Goal: Task Accomplishment & Management: Manage account settings

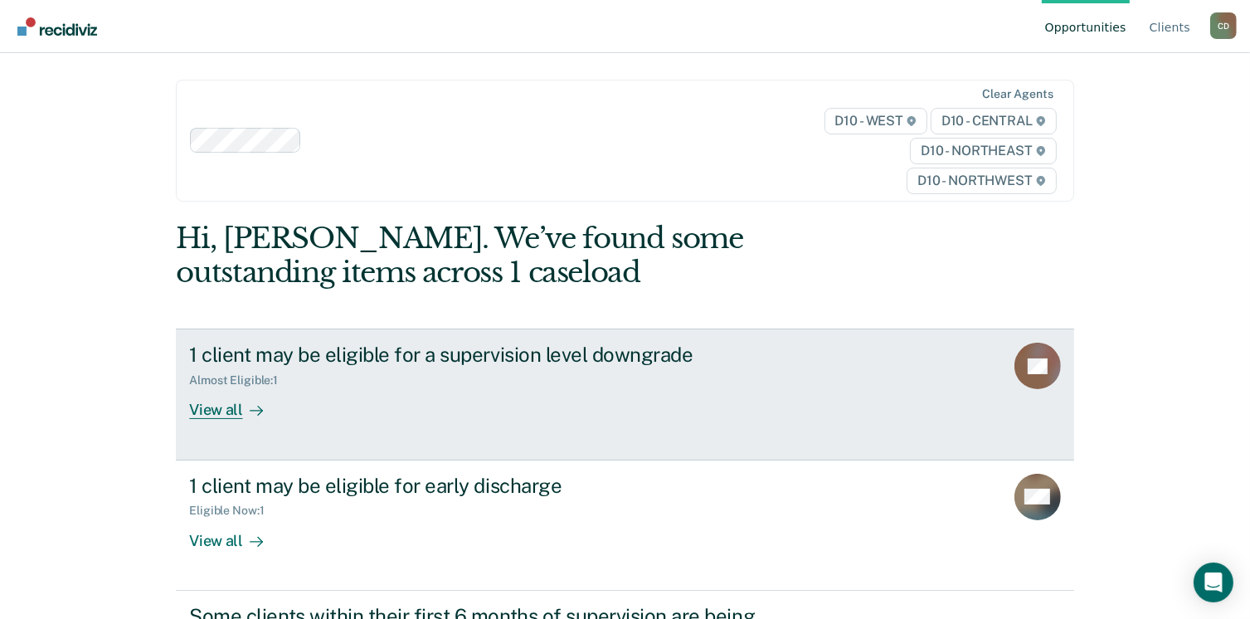
click at [208, 410] on div "View all" at bounding box center [235, 403] width 93 height 32
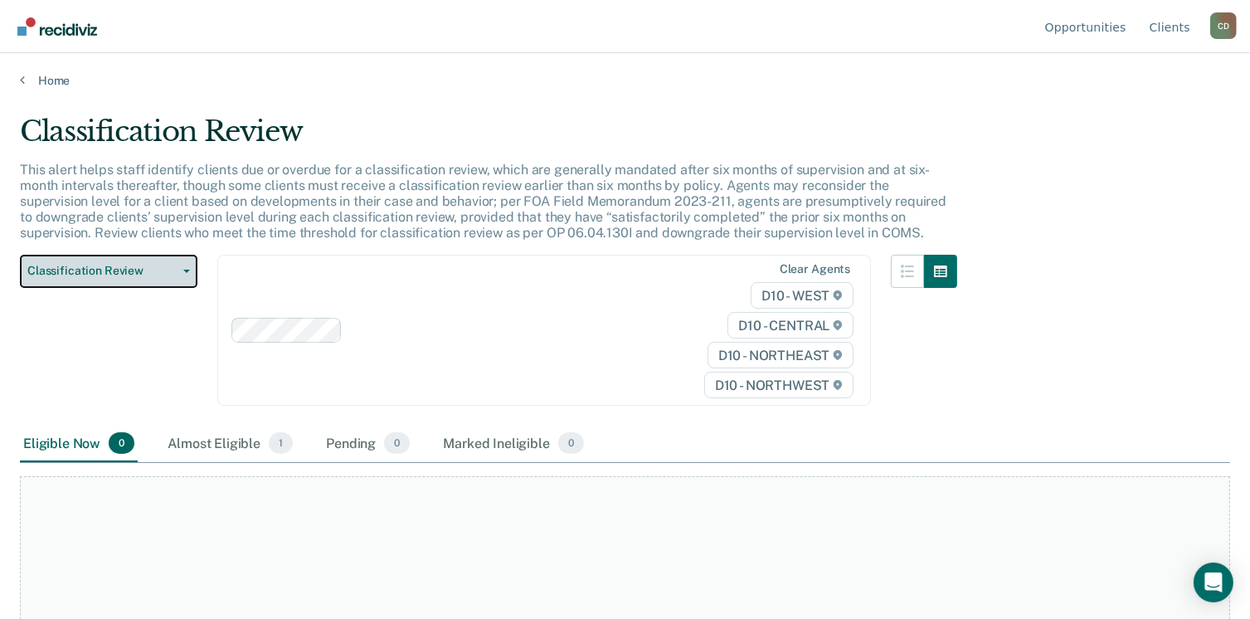
click at [187, 270] on icon "button" at bounding box center [186, 271] width 7 height 3
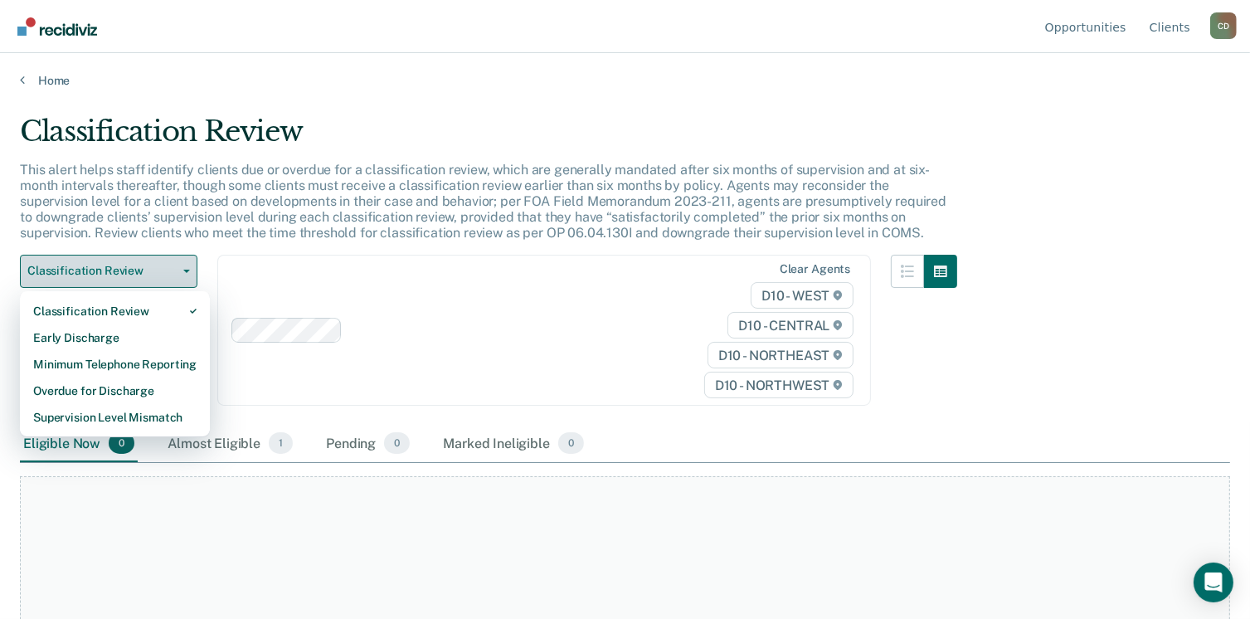
click at [187, 270] on icon "button" at bounding box center [186, 271] width 7 height 3
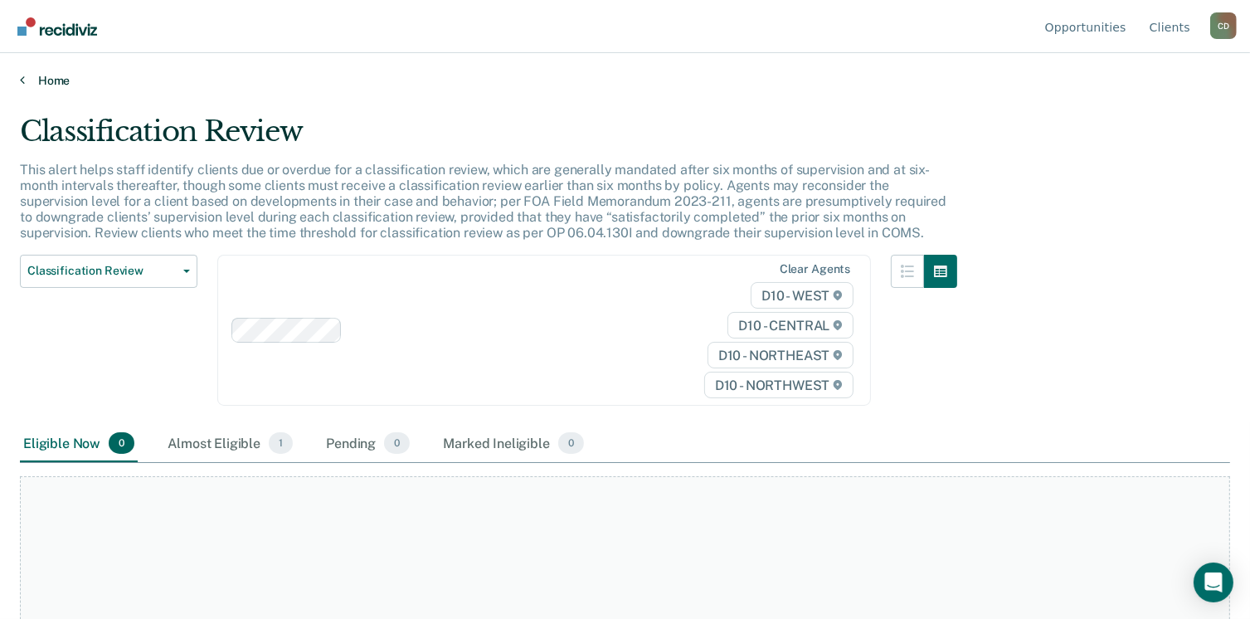
click at [46, 76] on link "Home" at bounding box center [625, 80] width 1210 height 15
click at [60, 80] on link "Home" at bounding box center [625, 80] width 1210 height 15
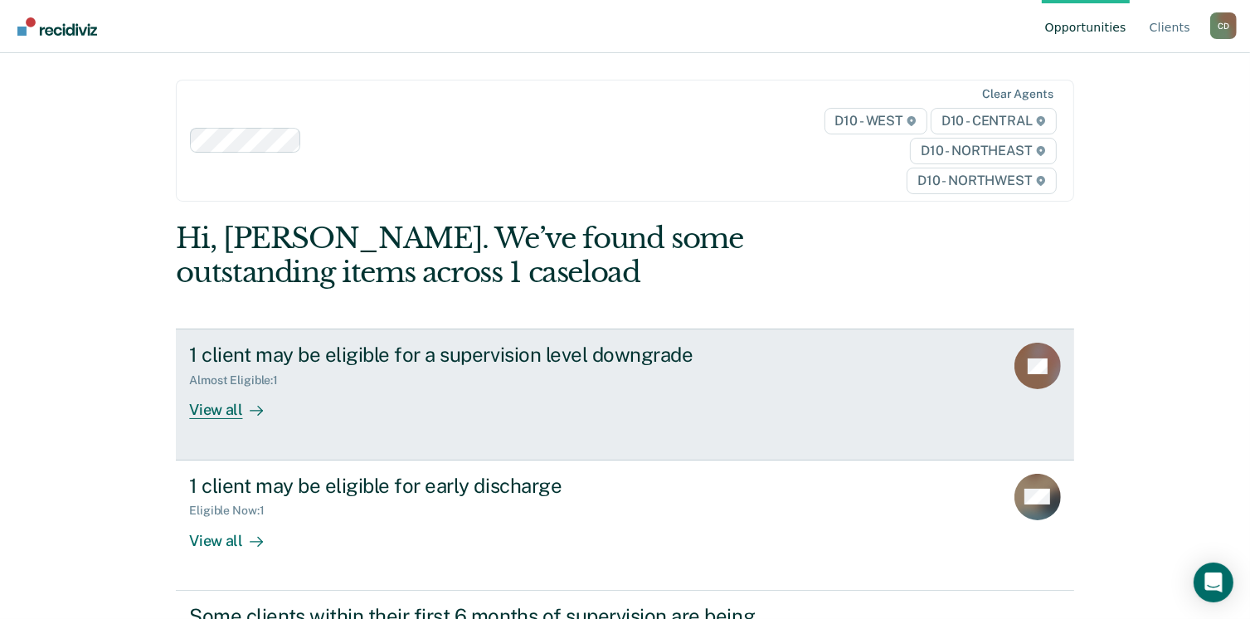
click at [216, 406] on div "View all" at bounding box center [235, 403] width 93 height 32
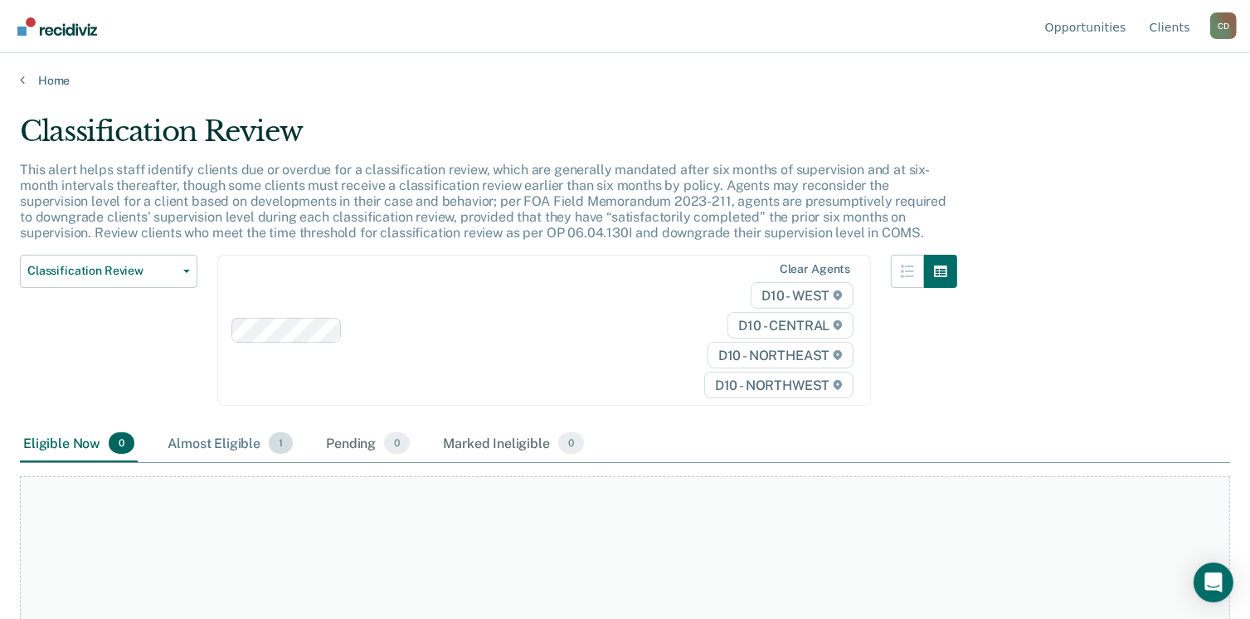
click at [253, 440] on div "Almost Eligible 1" at bounding box center [230, 443] width 132 height 36
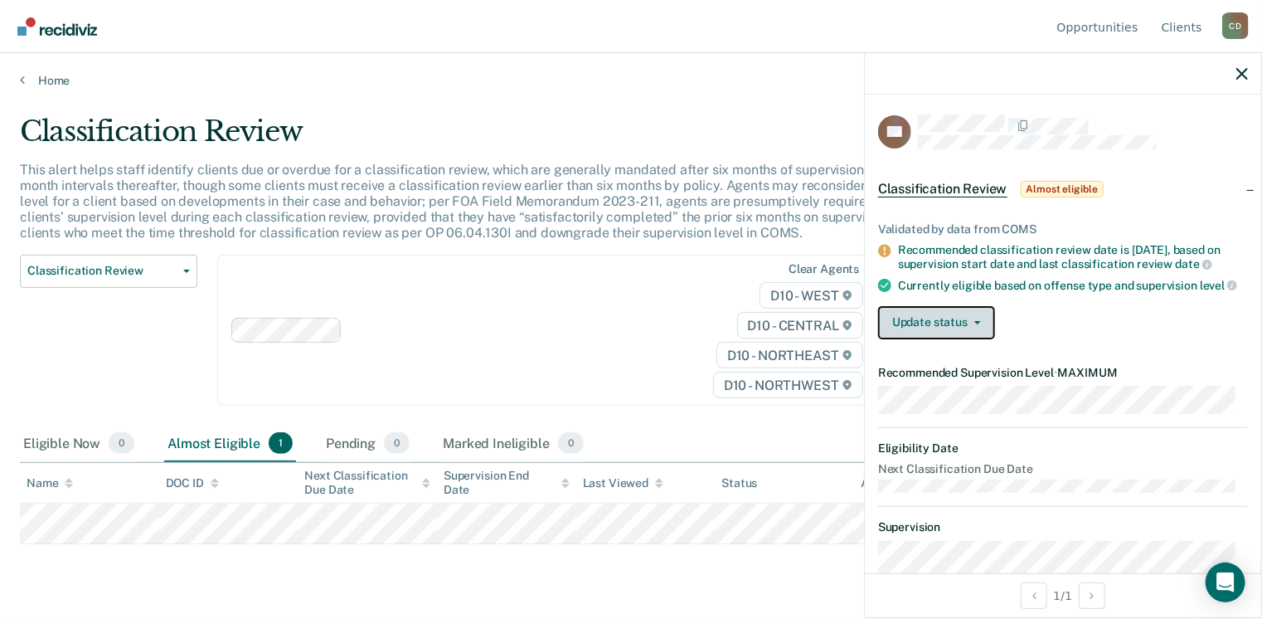
click at [976, 339] on button "Update status" at bounding box center [936, 322] width 117 height 33
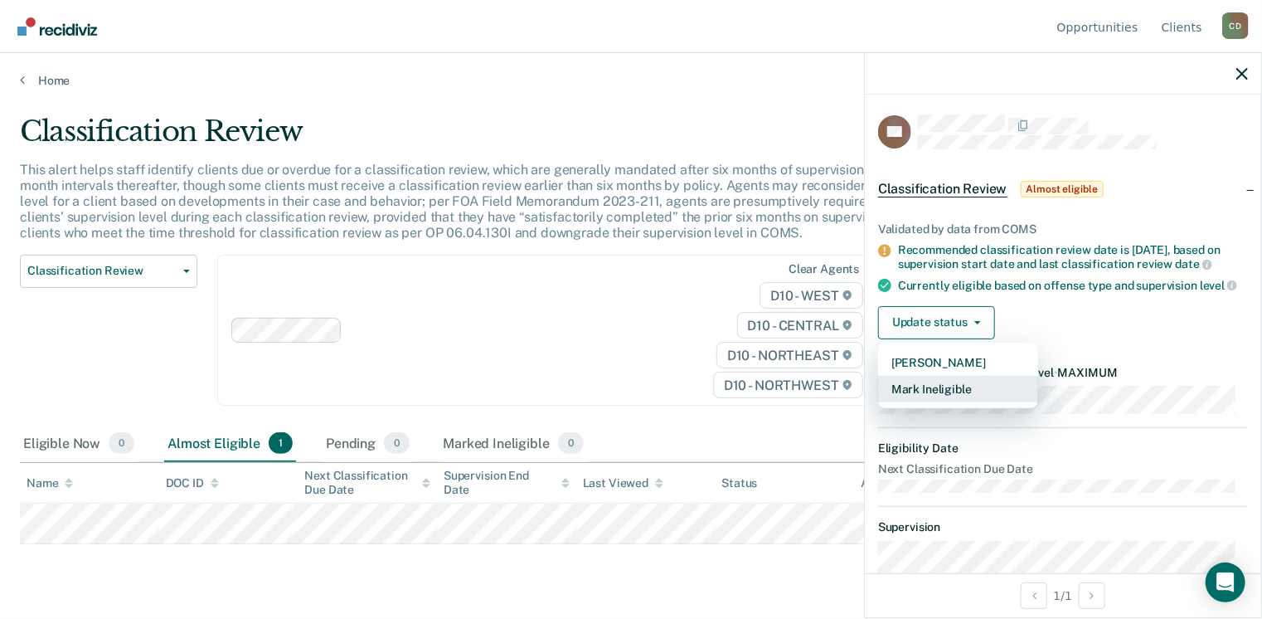
click at [959, 399] on button "Mark Ineligible" at bounding box center [958, 389] width 160 height 27
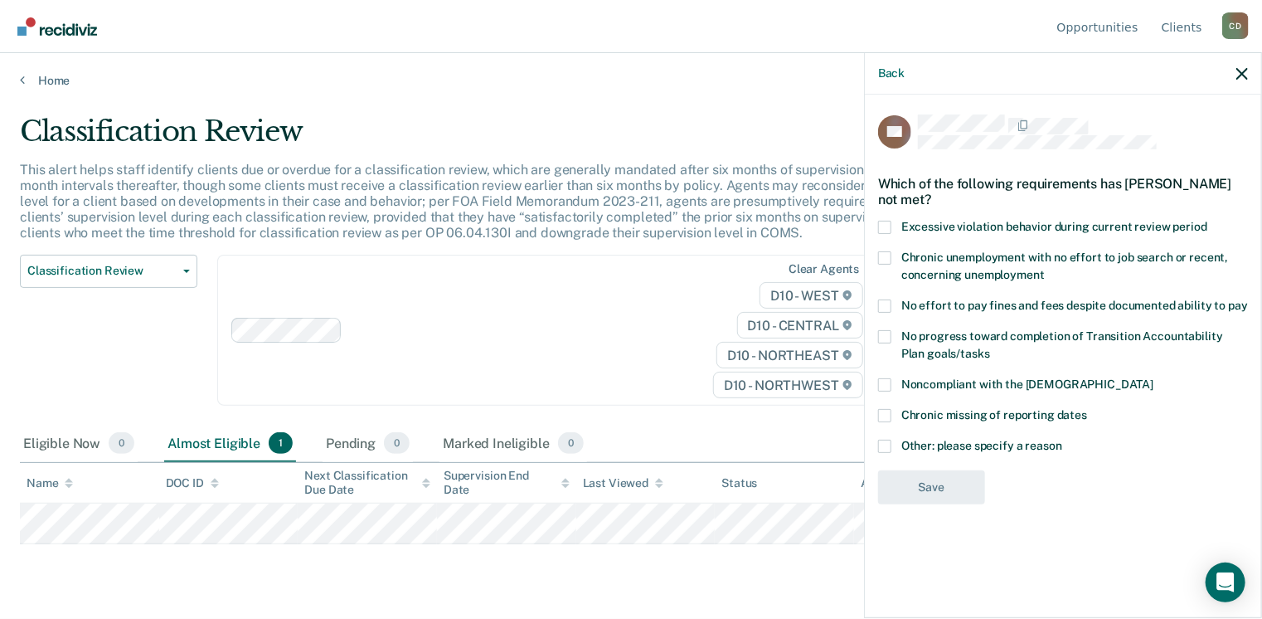
click at [891, 440] on span at bounding box center [884, 446] width 13 height 13
click at [1062, 440] on input "Other: please specify a reason" at bounding box center [1062, 440] width 0 height 0
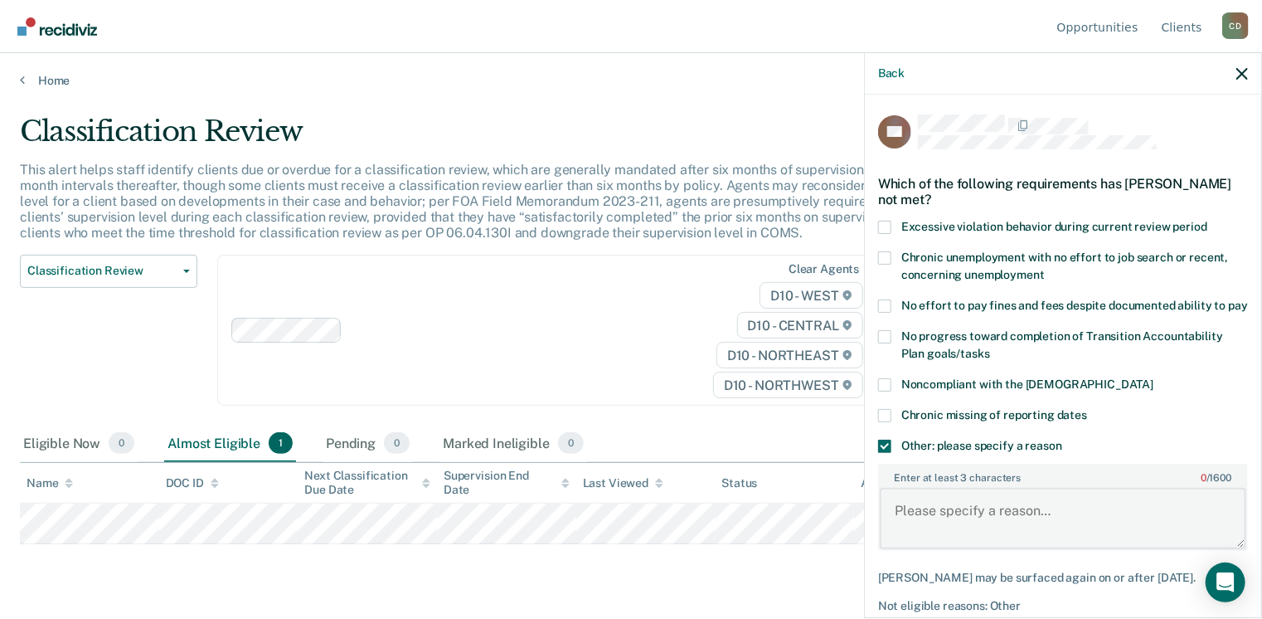
click at [982, 527] on textarea "Enter at least 3 characters 0 / 1600" at bounding box center [1063, 518] width 367 height 61
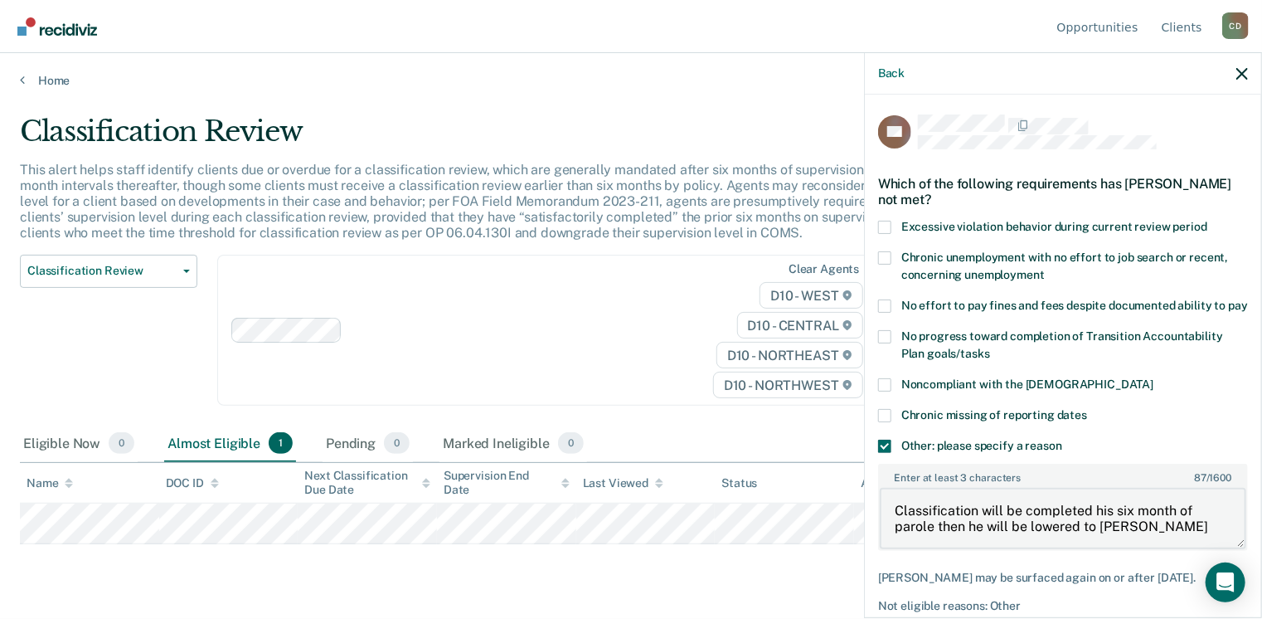
type textarea "Classification will be completed his six month of parole then he will be lowere…"
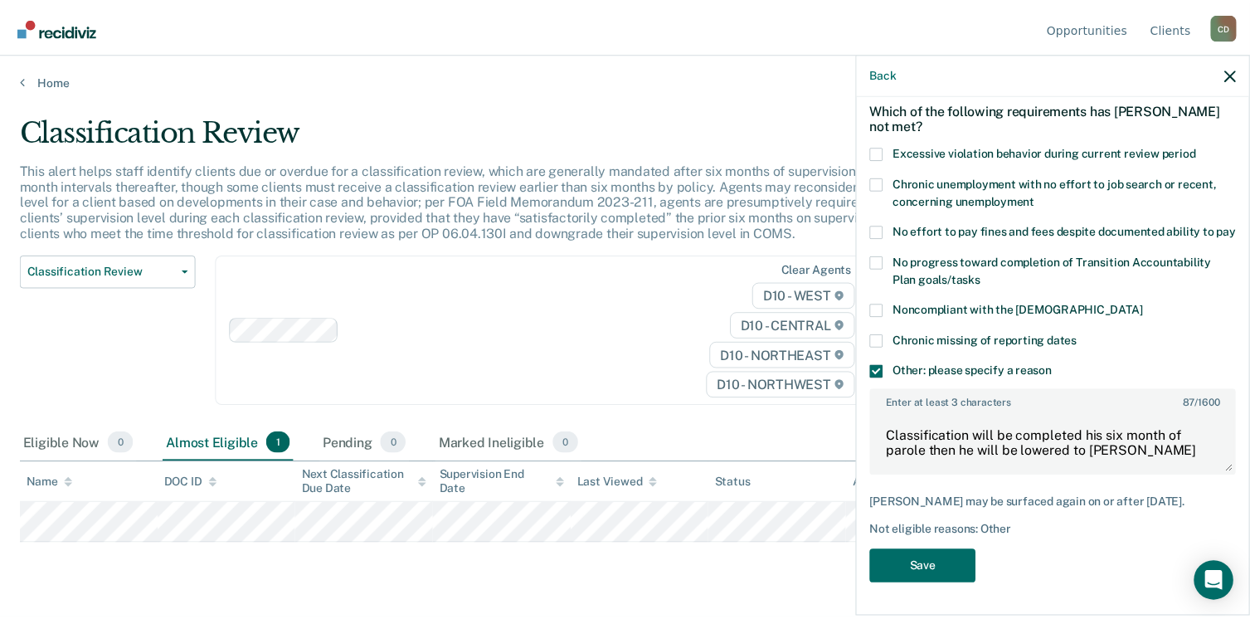
scroll to position [89, 0]
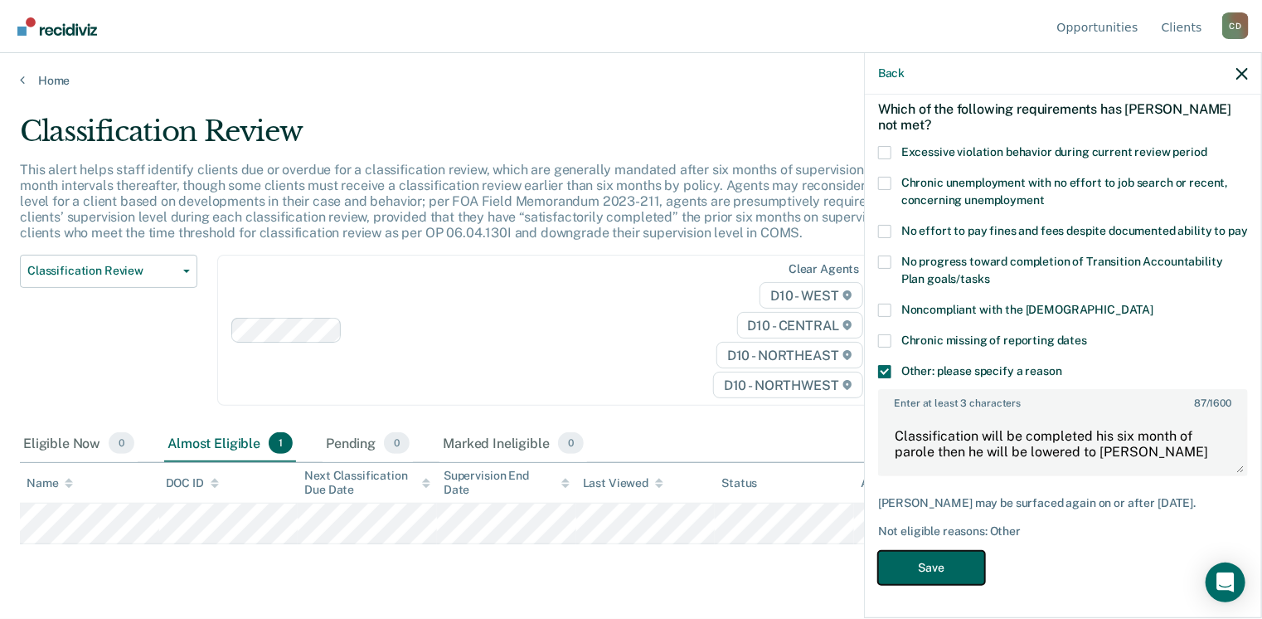
click at [939, 575] on button "Save" at bounding box center [931, 568] width 107 height 34
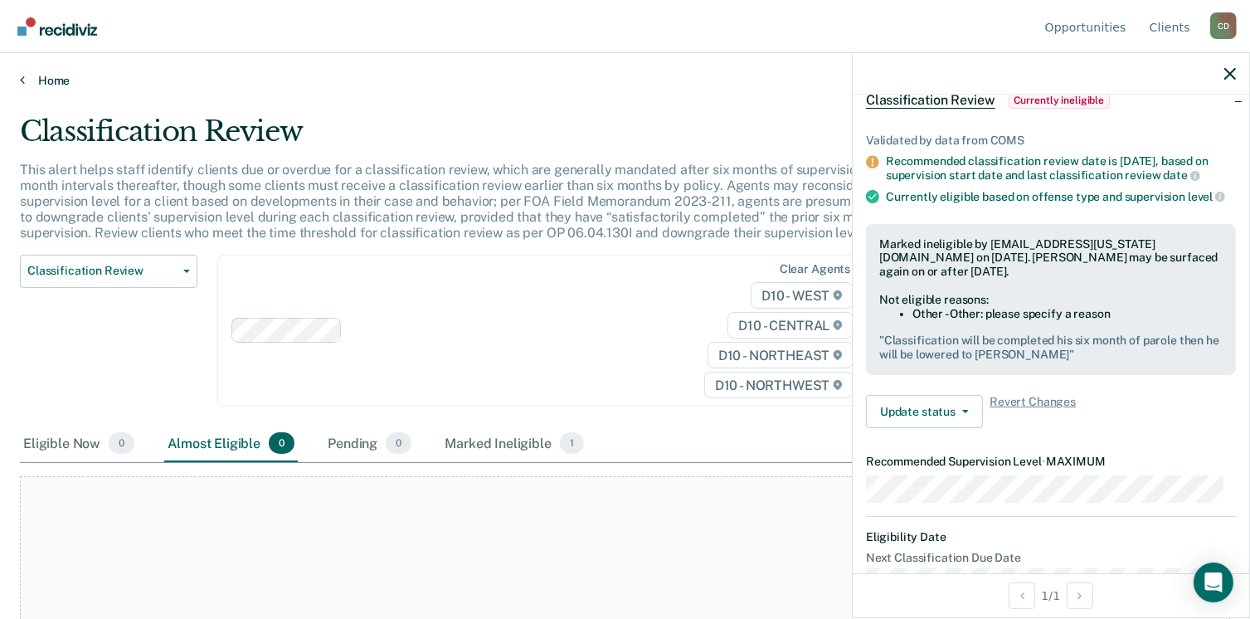
click at [53, 75] on link "Home" at bounding box center [625, 80] width 1210 height 15
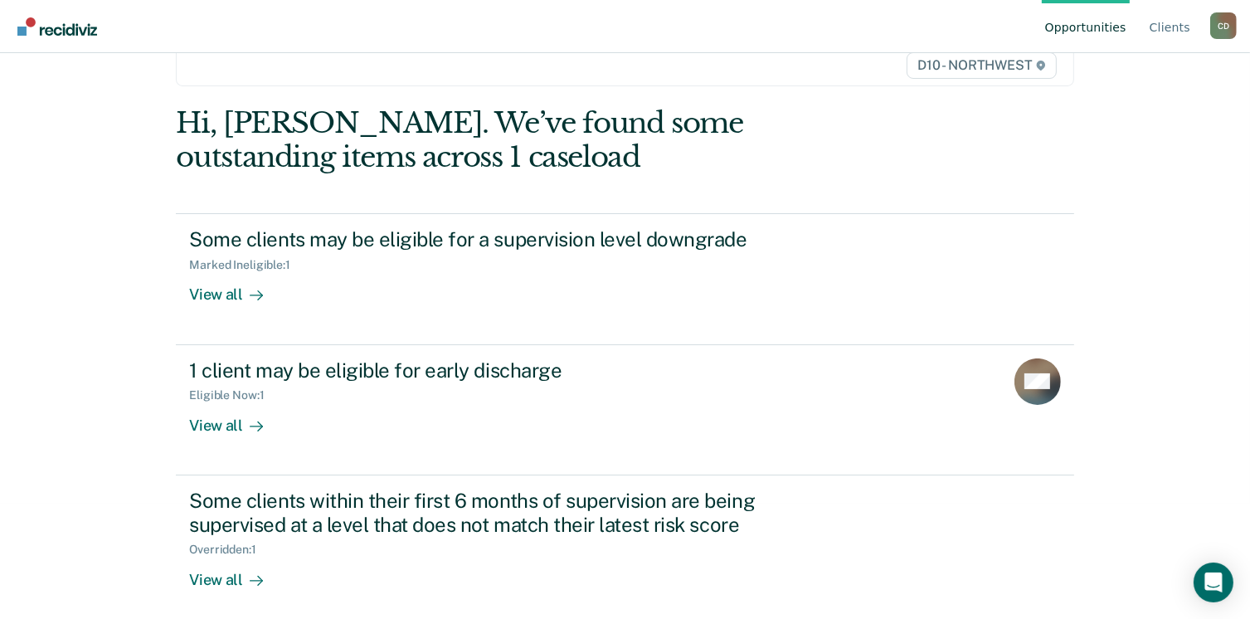
scroll to position [124, 0]
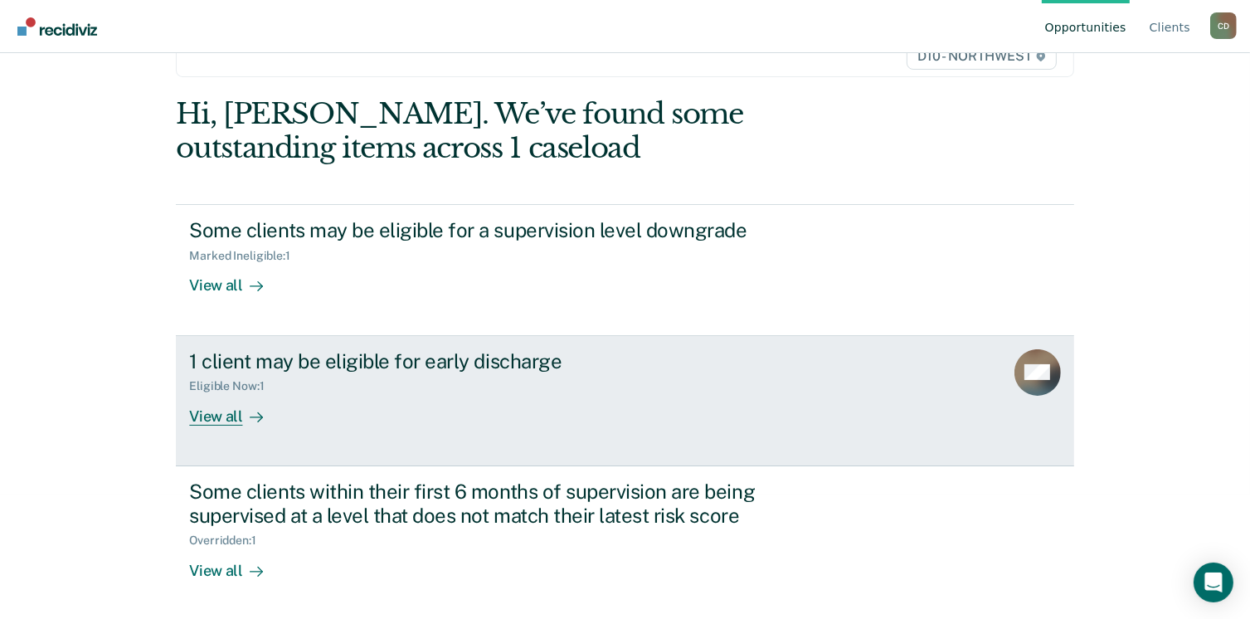
click at [221, 409] on div "View all" at bounding box center [235, 409] width 93 height 32
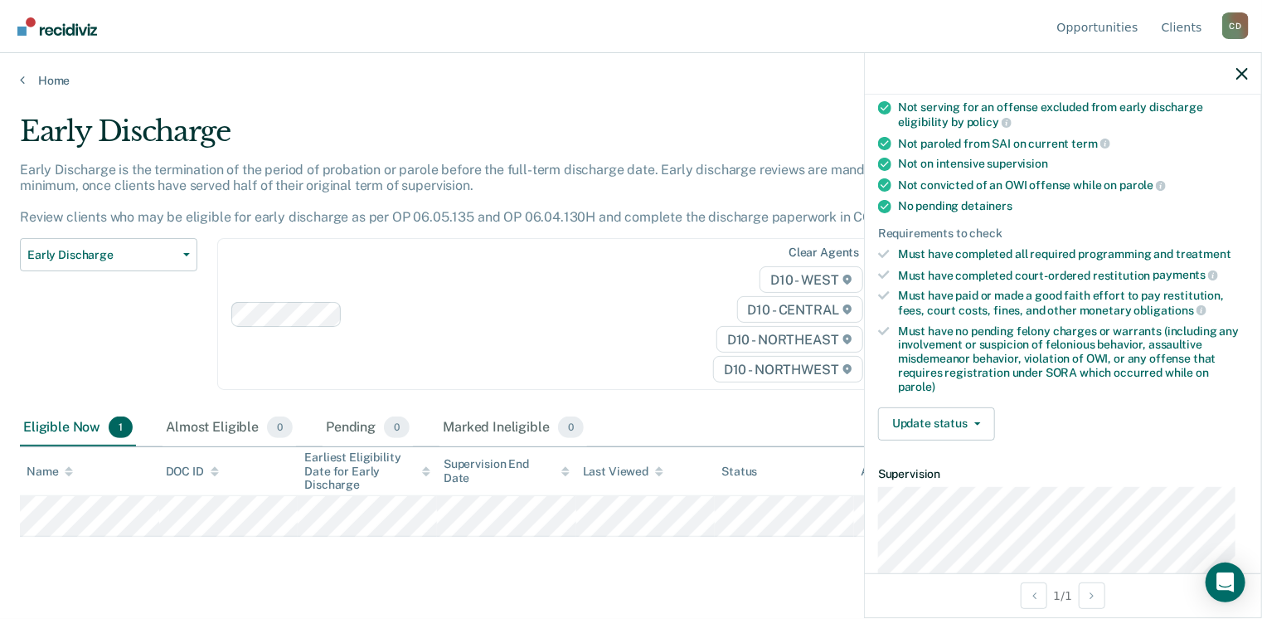
scroll to position [269, 0]
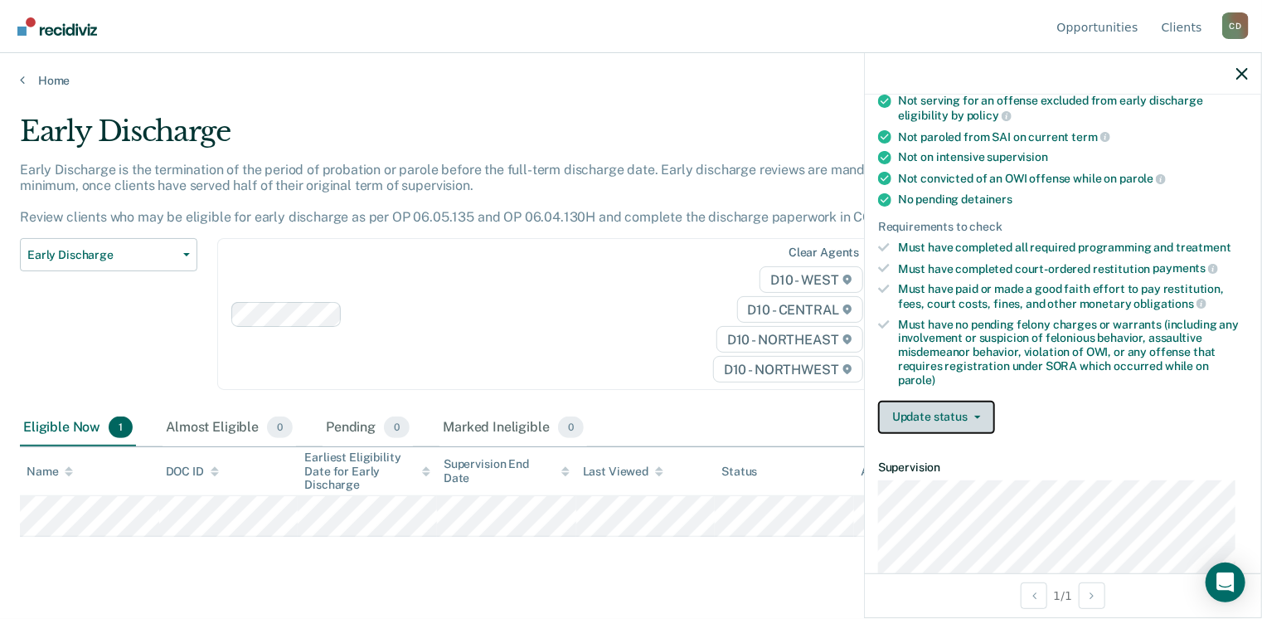
click at [977, 406] on button "Update status" at bounding box center [936, 417] width 117 height 33
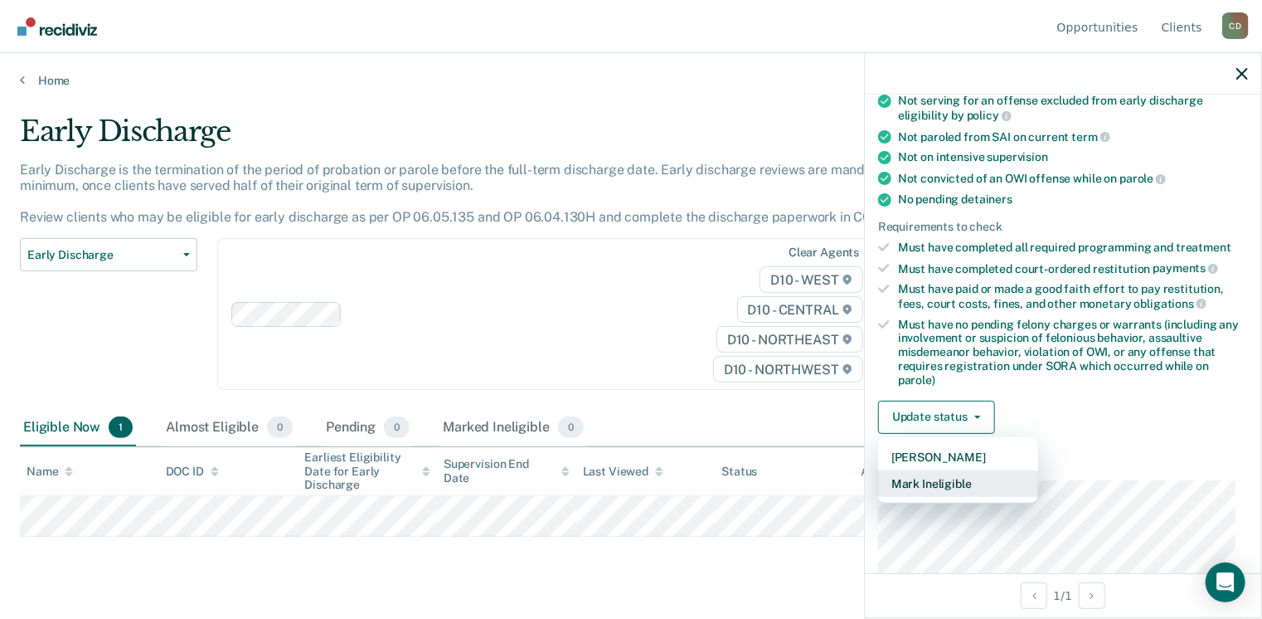
click at [951, 470] on button "Mark Ineligible" at bounding box center [958, 483] width 160 height 27
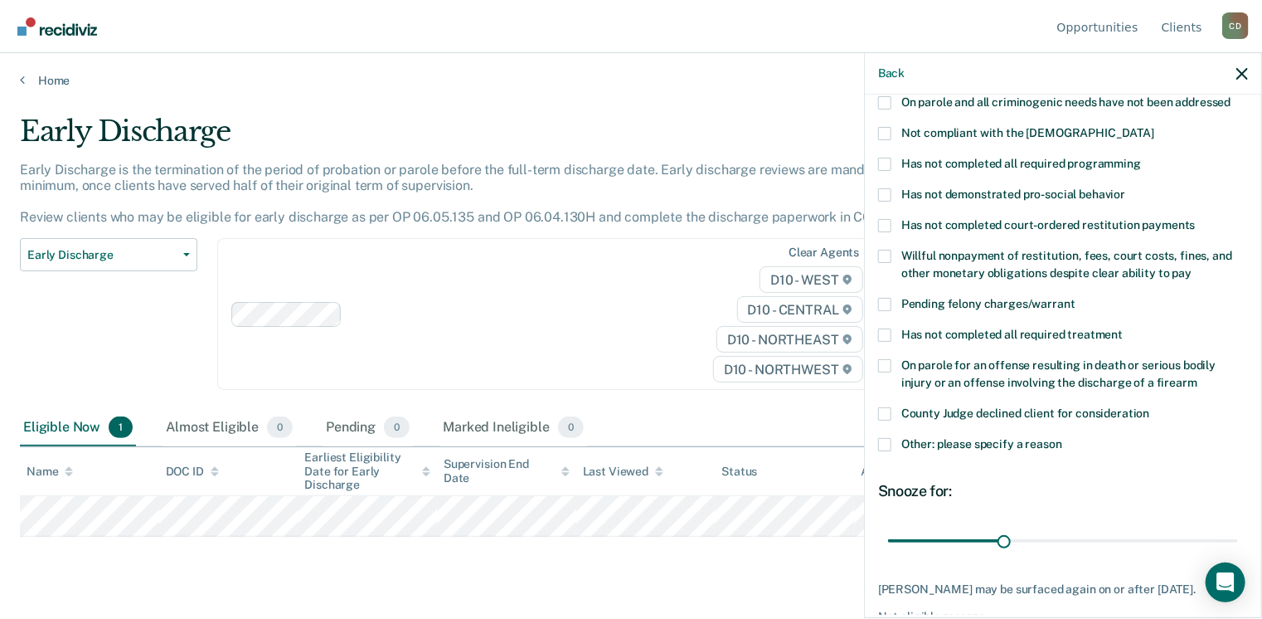
click at [887, 438] on span at bounding box center [884, 444] width 13 height 13
click at [1062, 438] on input "Other: please specify a reason" at bounding box center [1062, 438] width 0 height 0
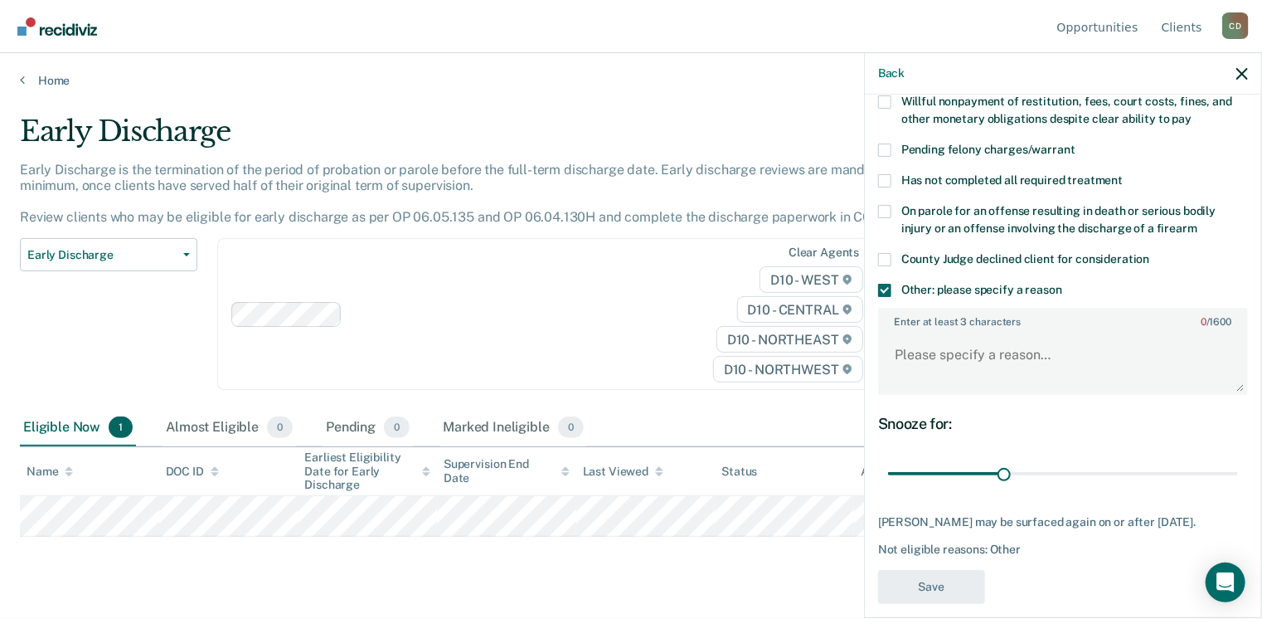
scroll to position [435, 0]
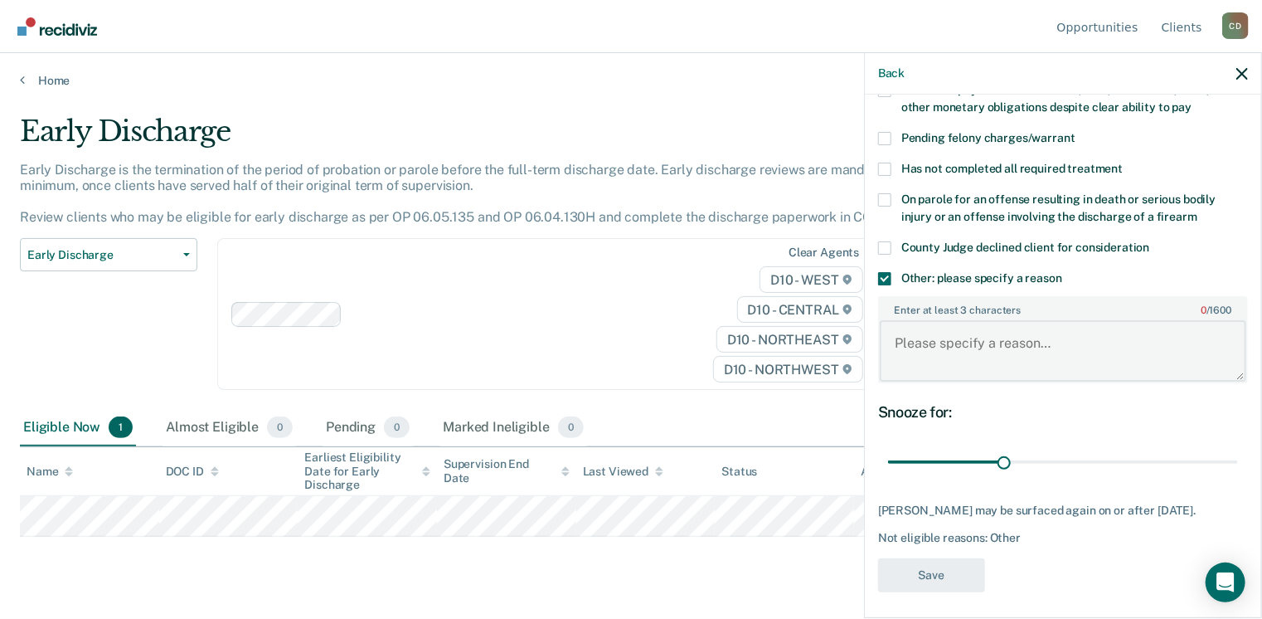
click at [921, 333] on textarea "Enter at least 3 characters 0 / 1600" at bounding box center [1063, 350] width 367 height 61
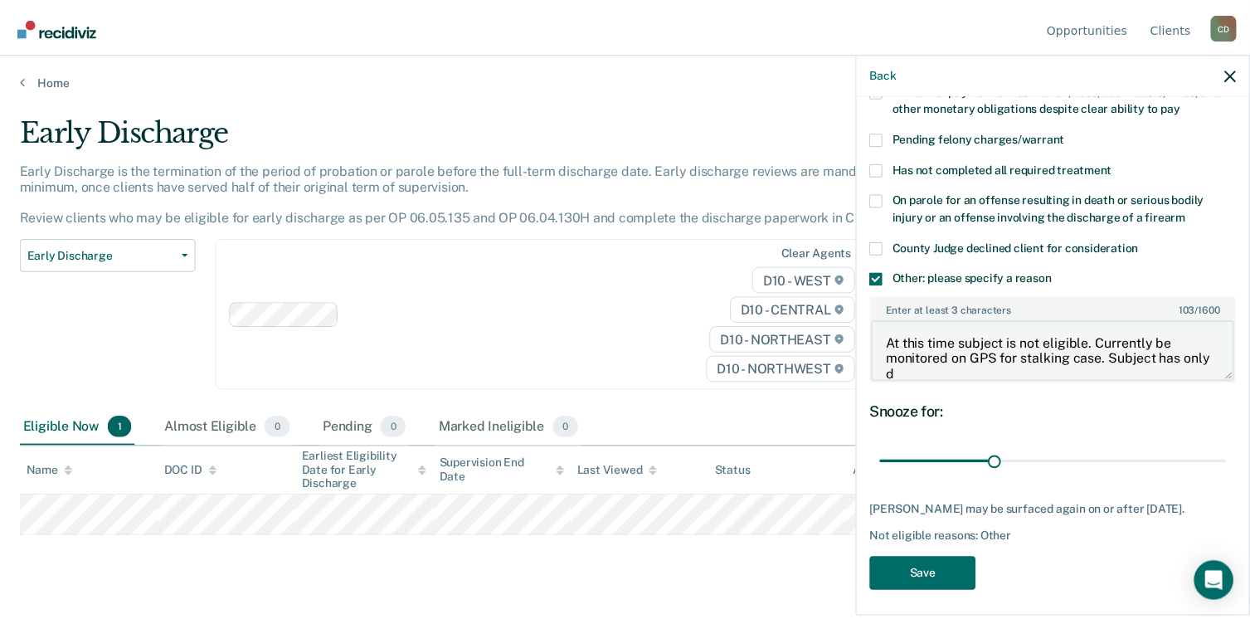
scroll to position [3, 0]
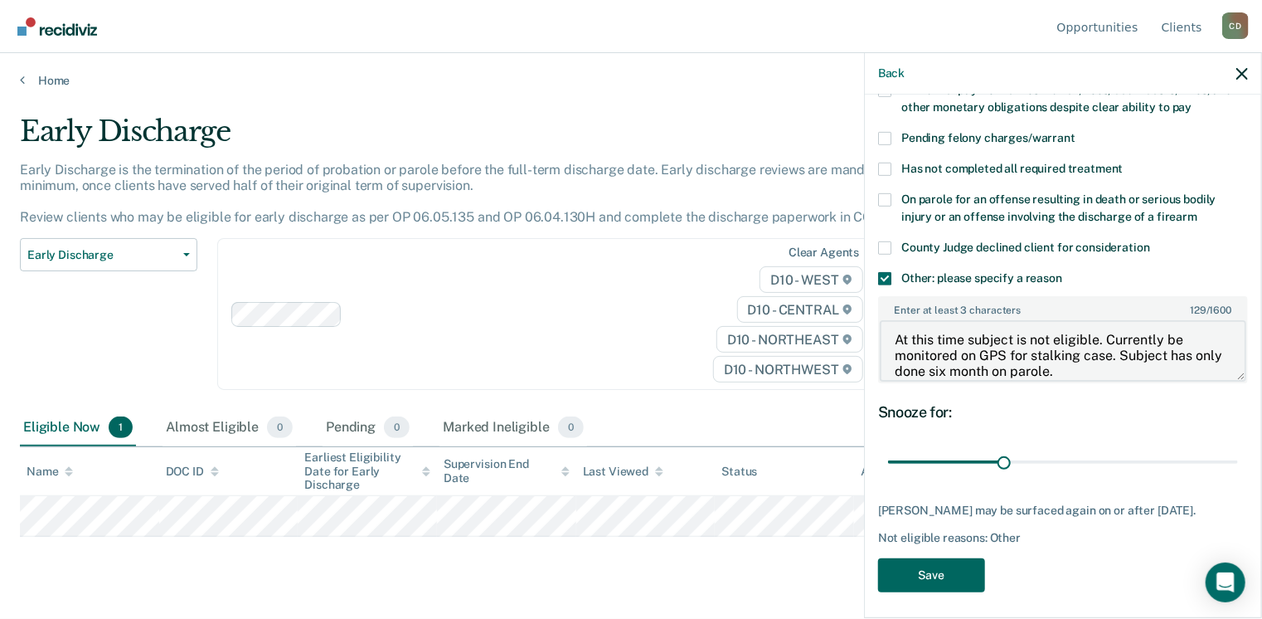
type textarea "At this time subject is not eligible. Currently be monitored on GPS for stalkin…"
click at [965, 576] on button "Save" at bounding box center [931, 575] width 107 height 34
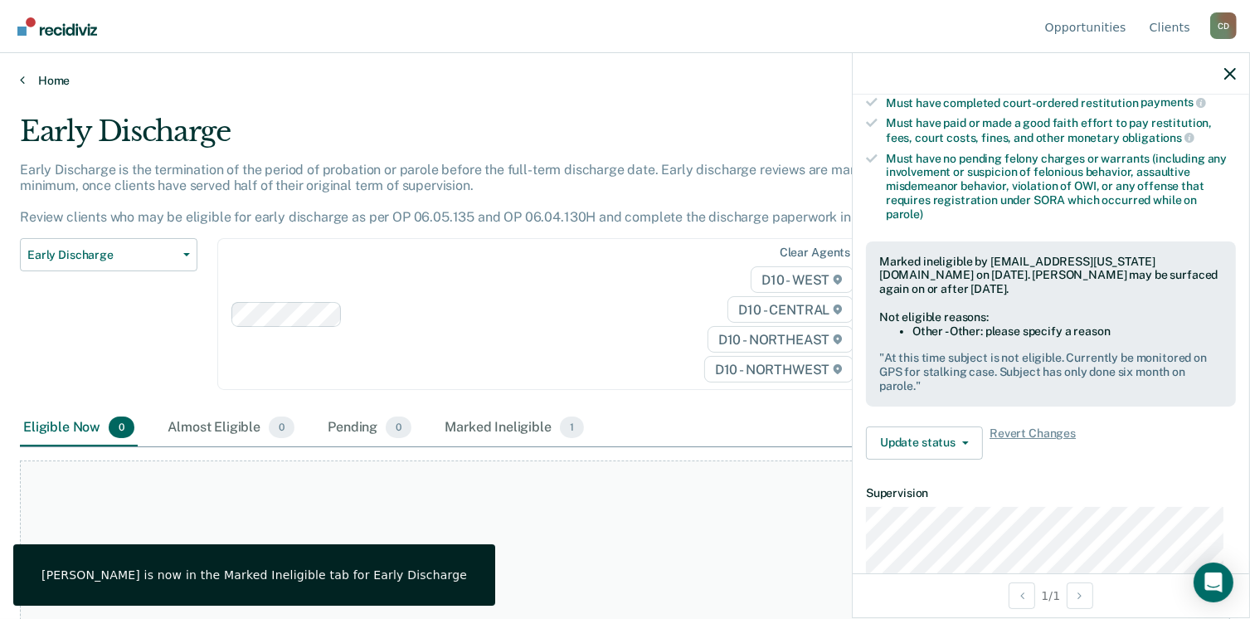
click at [46, 74] on link "Home" at bounding box center [625, 80] width 1210 height 15
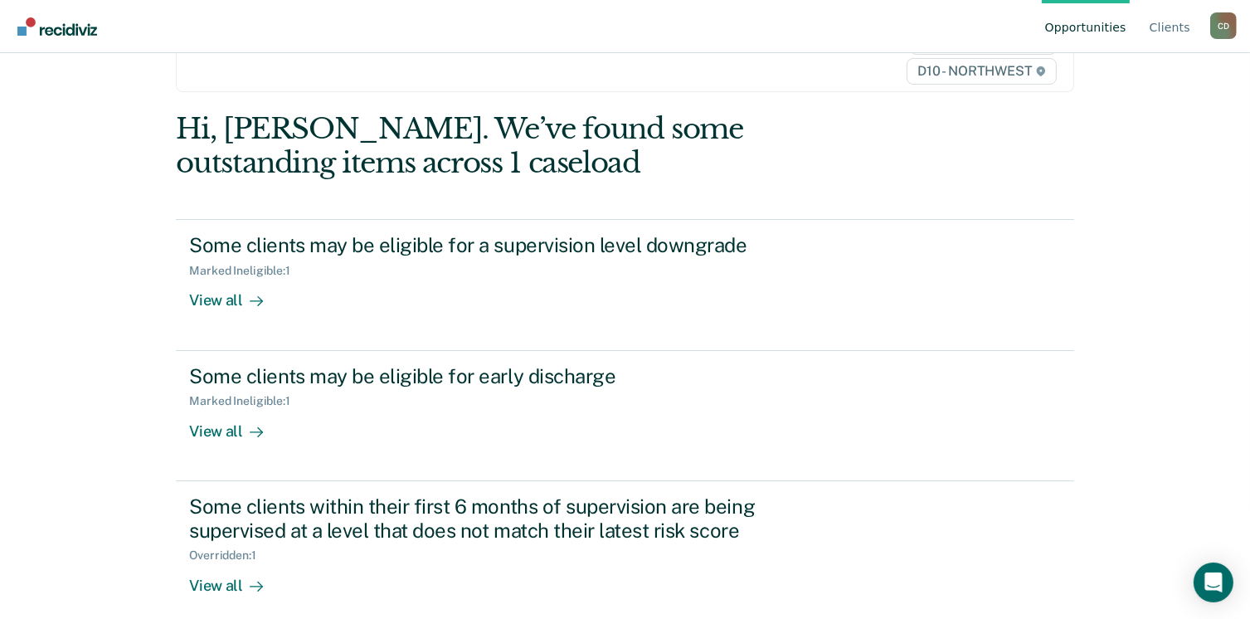
scroll to position [124, 0]
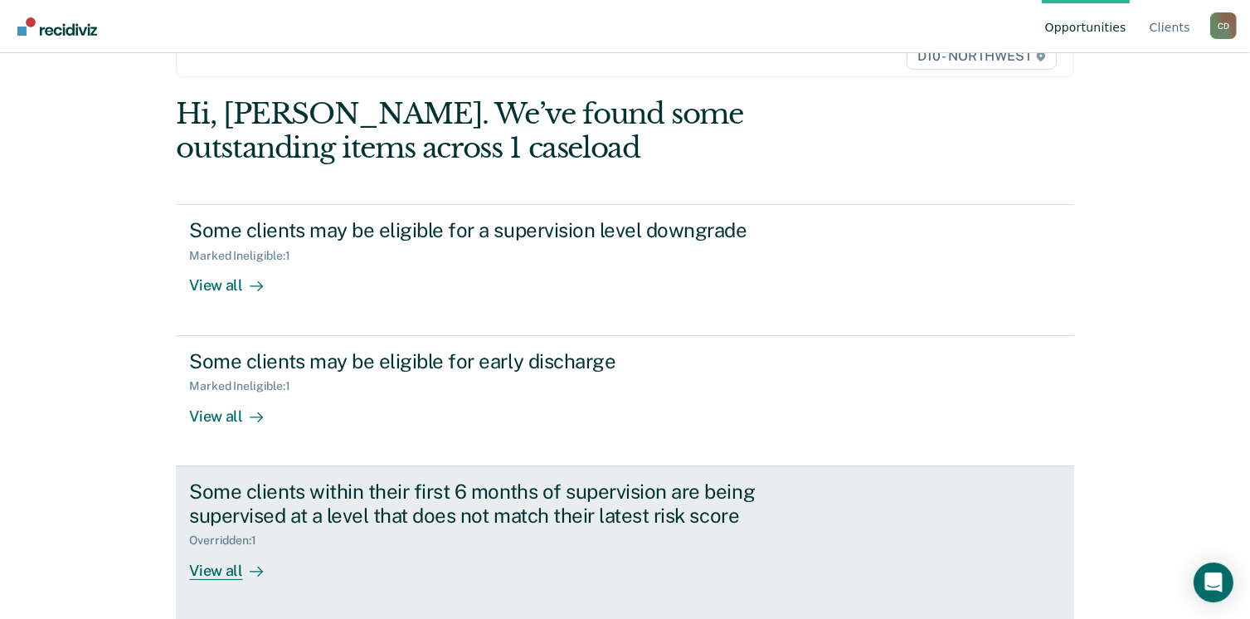
click at [202, 574] on div "View all" at bounding box center [235, 563] width 93 height 32
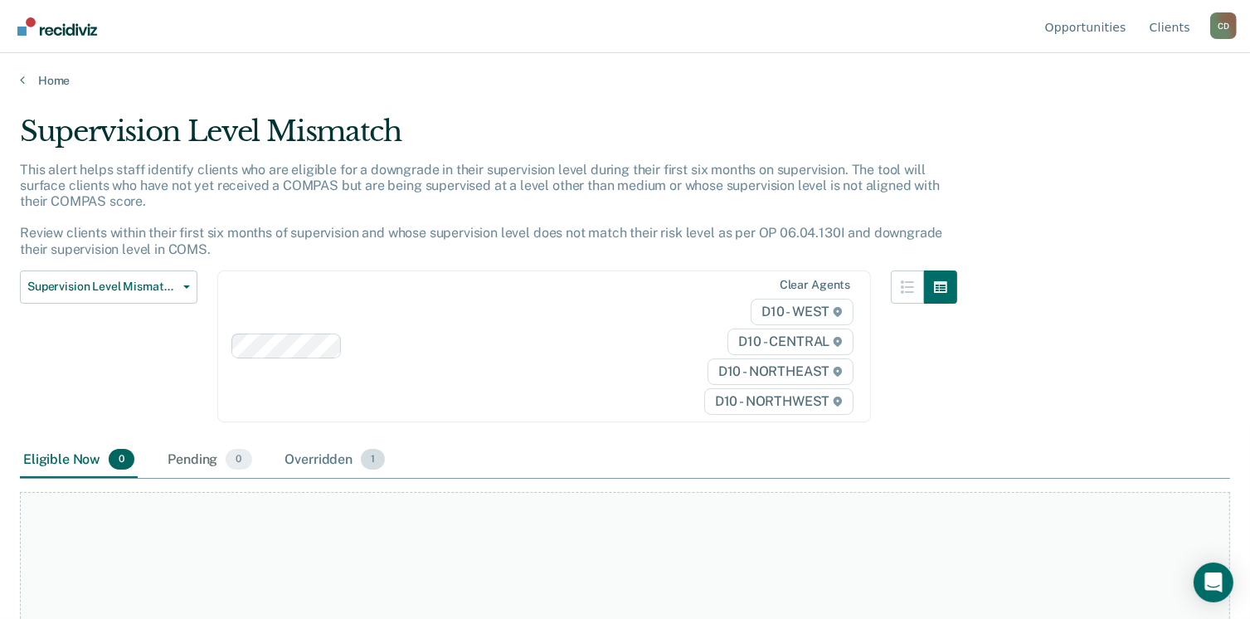
click at [323, 454] on div "Overridden 1" at bounding box center [335, 460] width 107 height 36
